Goal: Task Accomplishment & Management: Manage account settings

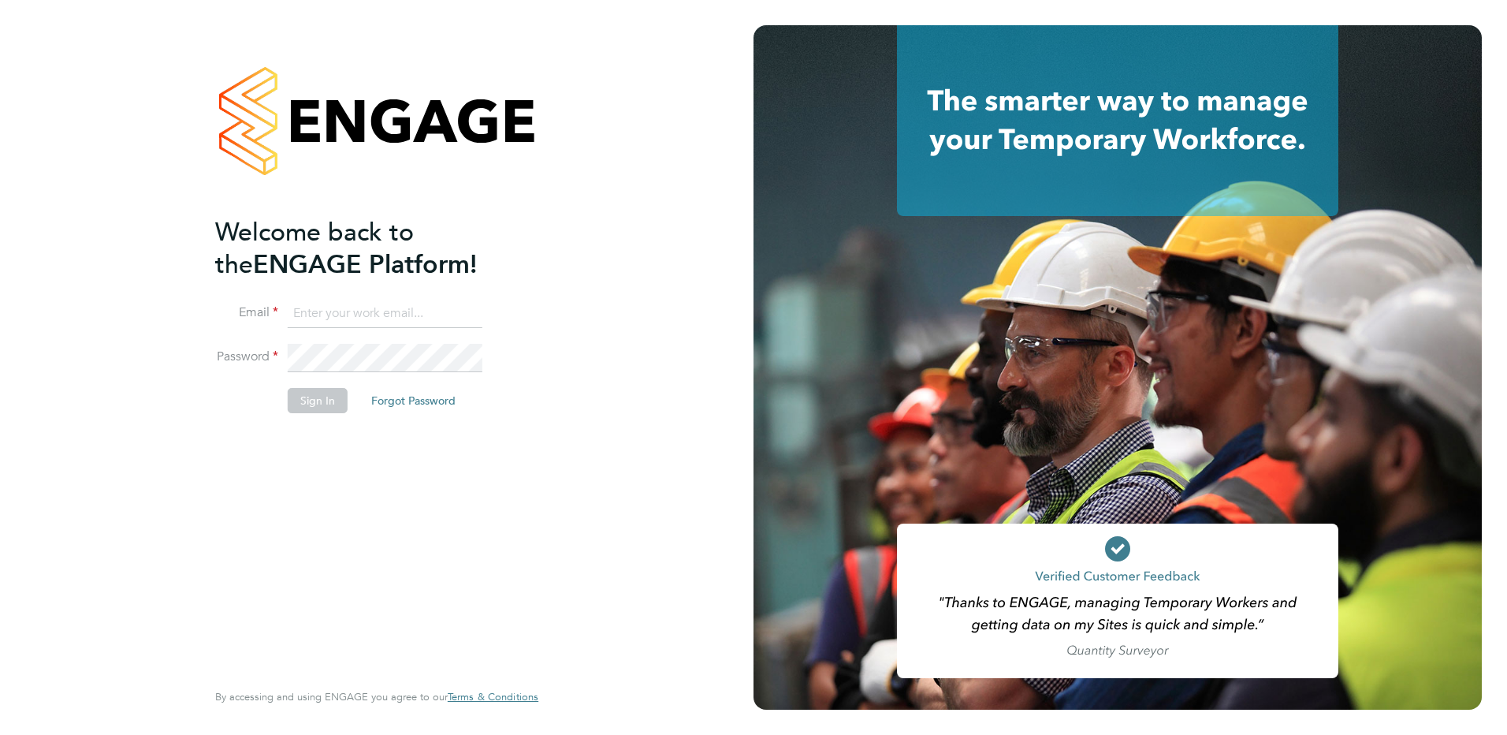
type input "adrian.morris@brightonandhovealbion.com"
click at [288, 400] on button "Sign In" at bounding box center [318, 400] width 60 height 25
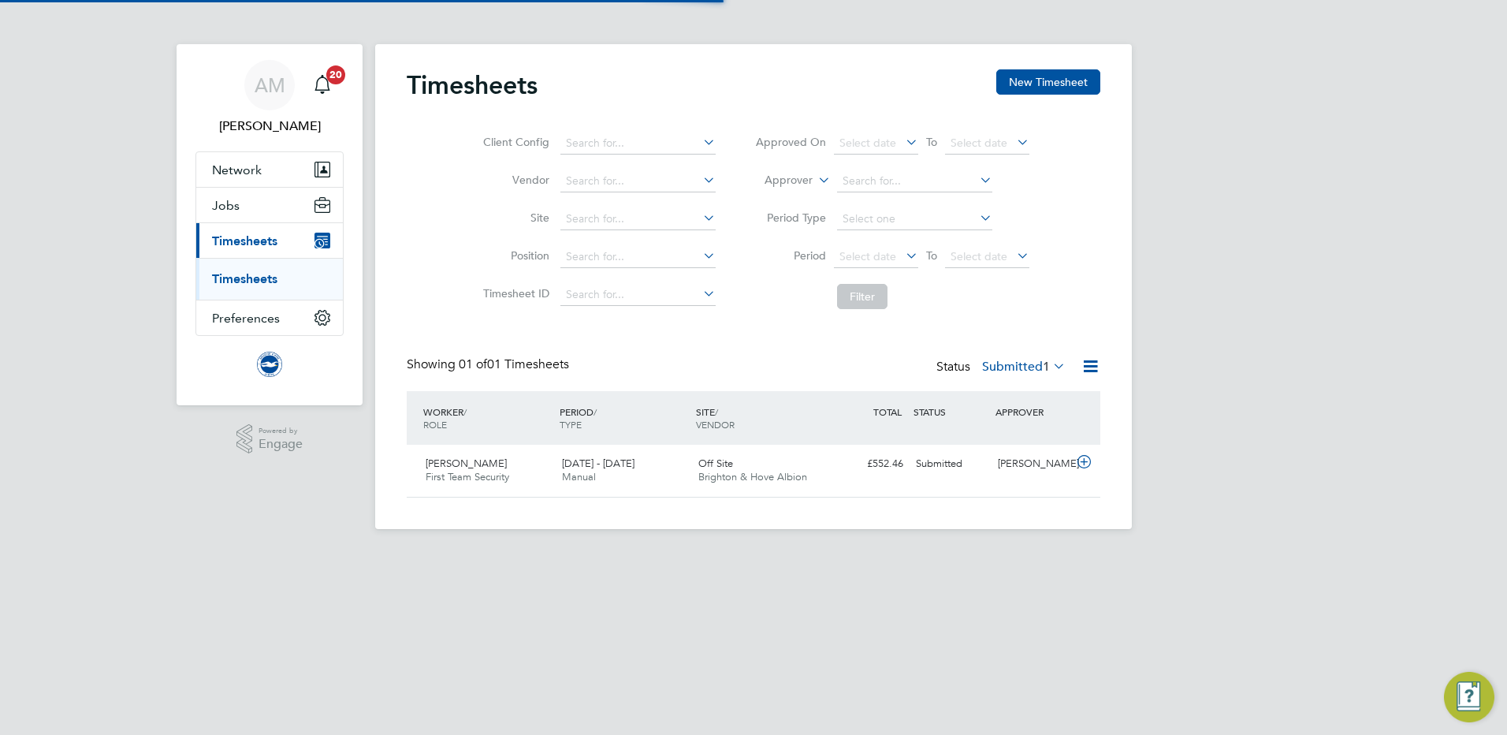
scroll to position [40, 137]
click at [1057, 460] on div "[PERSON_NAME]" at bounding box center [1032, 464] width 82 height 26
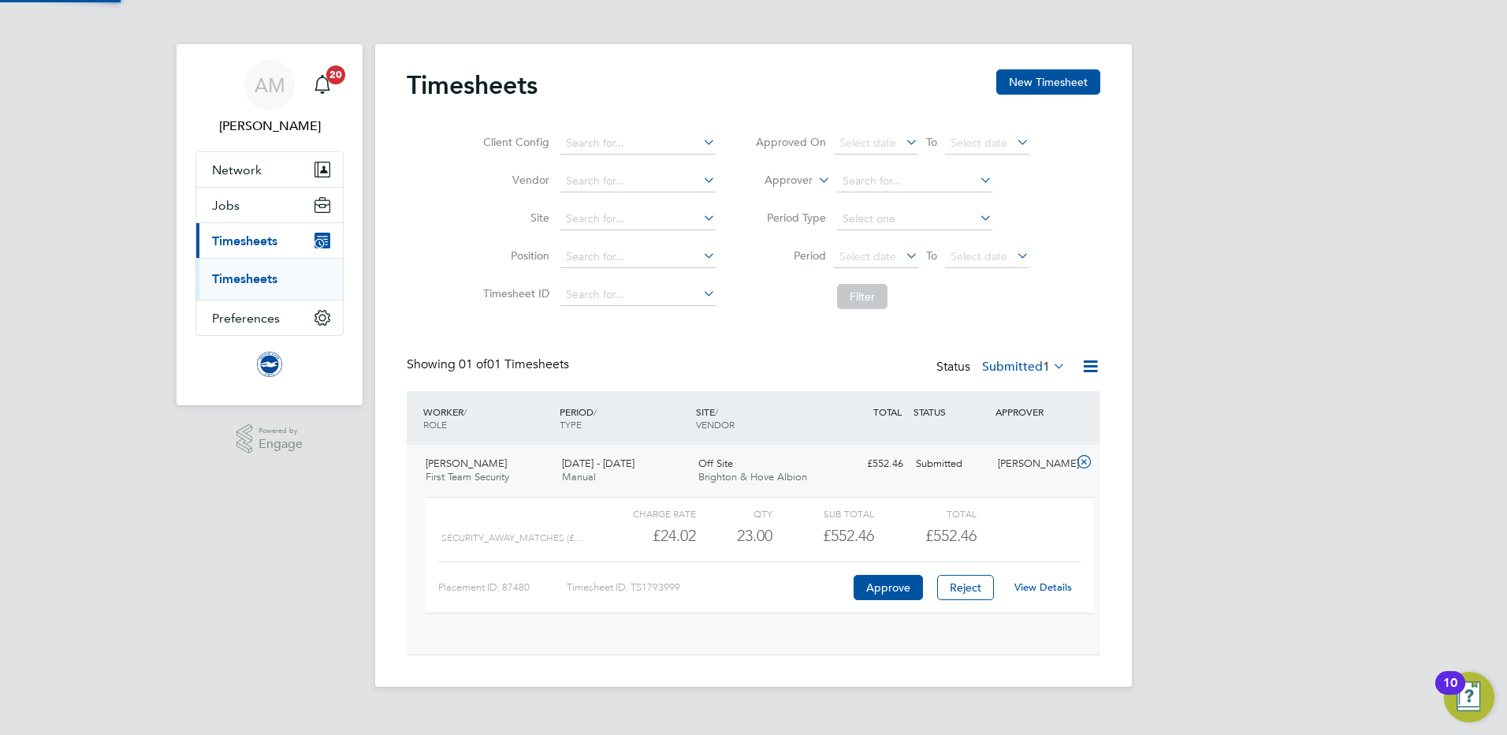
scroll to position [27, 154]
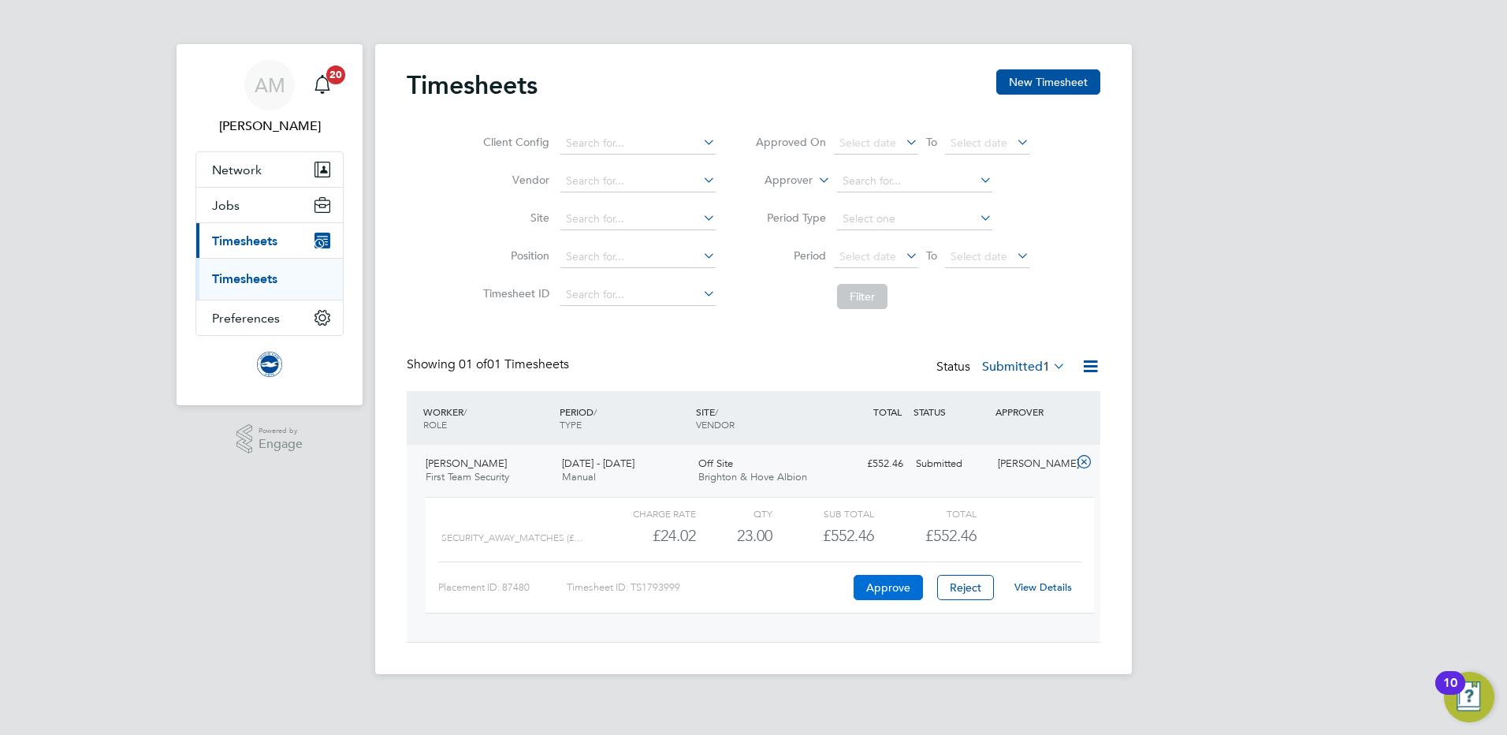
click at [885, 590] on button "Approve" at bounding box center [888, 587] width 69 height 25
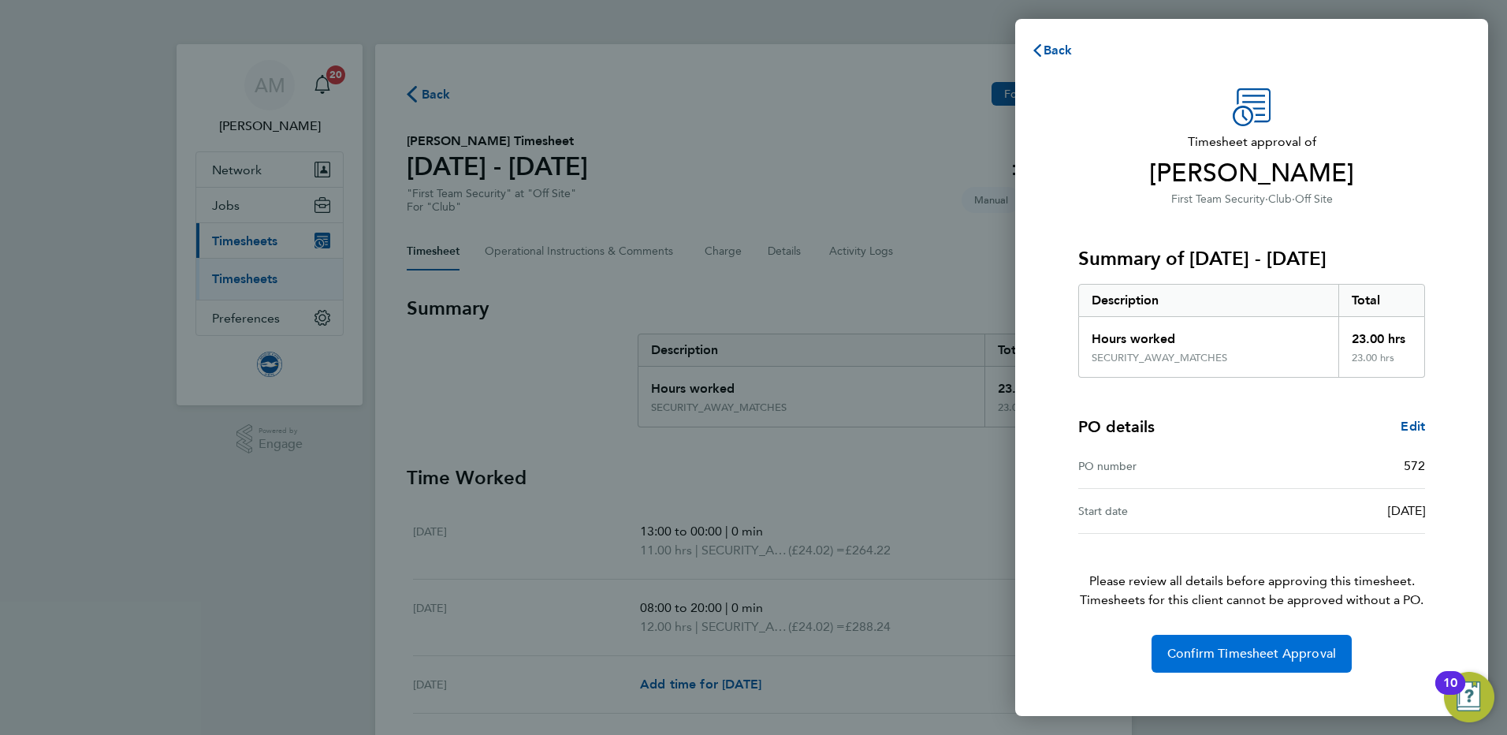
click at [1240, 660] on span "Confirm Timesheet Approval" at bounding box center [1251, 653] width 169 height 16
